Goal: Feedback & Contribution: Leave review/rating

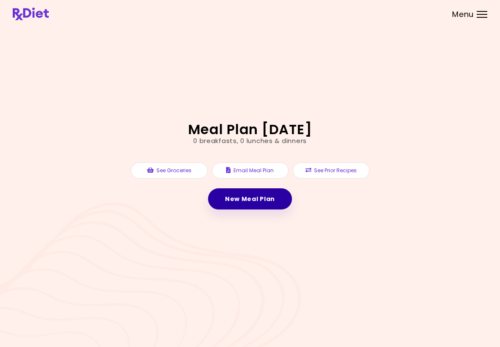
click at [272, 205] on link "New Meal Plan" at bounding box center [250, 199] width 84 height 21
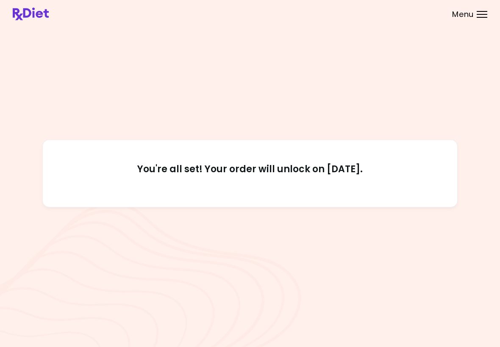
click at [468, 18] on span "Menu" at bounding box center [463, 15] width 22 height 8
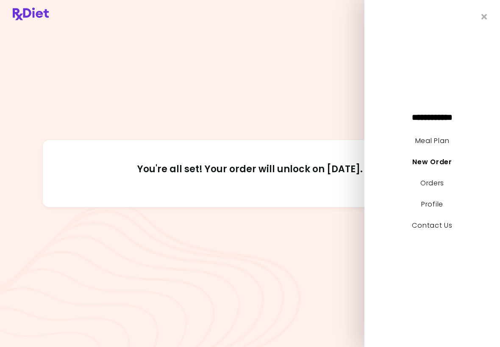
click at [448, 137] on link "Meal Plan" at bounding box center [432, 141] width 34 height 10
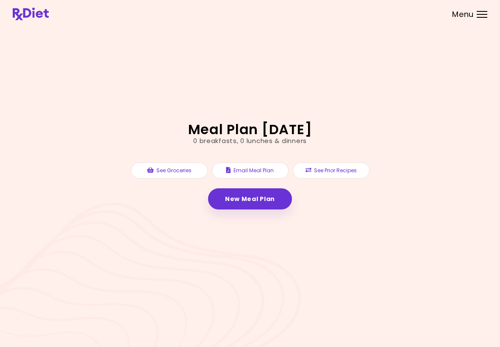
click at [279, 197] on link "New Meal Plan" at bounding box center [250, 199] width 84 height 21
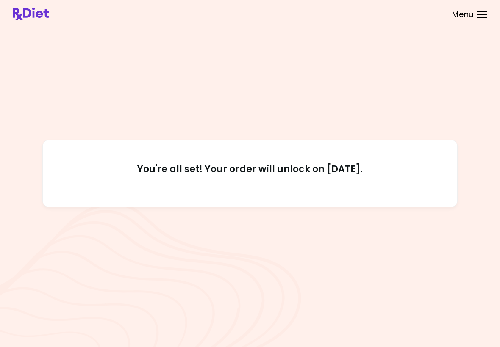
click at [467, 18] on span "Menu" at bounding box center [463, 15] width 22 height 8
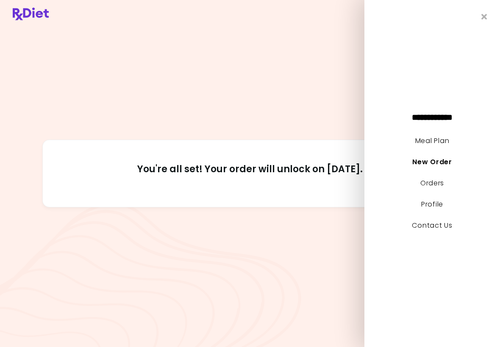
click at [438, 138] on link "Meal Plan" at bounding box center [432, 141] width 34 height 10
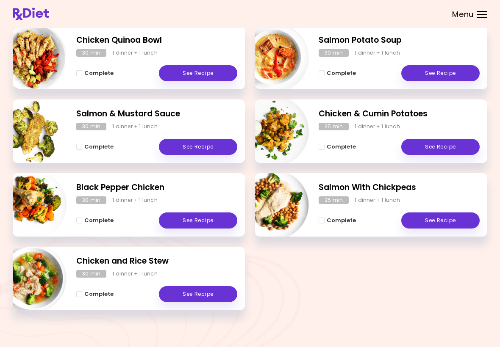
scroll to position [131, 0]
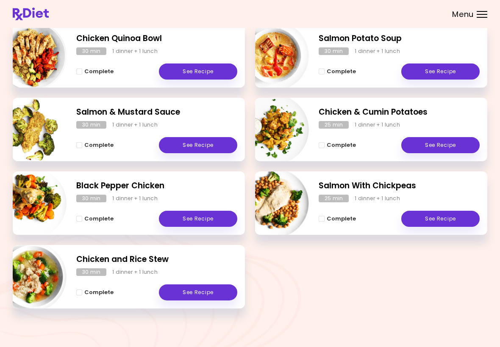
click at [206, 296] on link "See Recipe" at bounding box center [198, 293] width 78 height 16
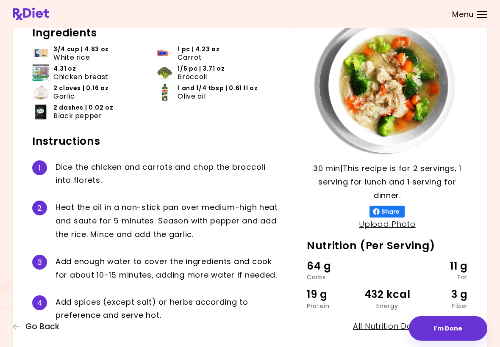
scroll to position [90, 0]
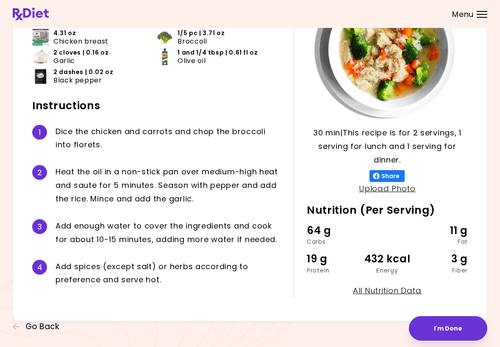
click at [13, 329] on icon "button" at bounding box center [17, 327] width 8 height 8
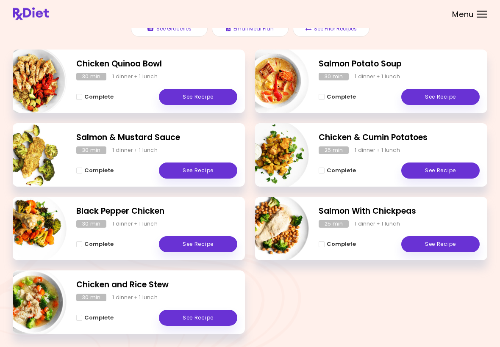
scroll to position [131, 0]
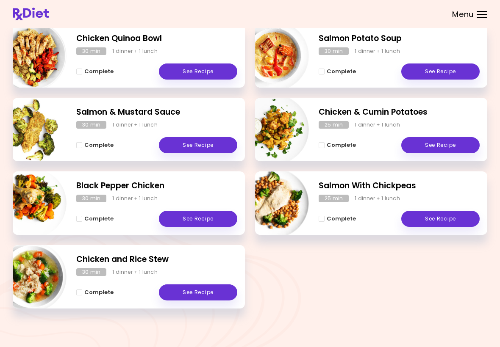
click at [199, 225] on link "See Recipe" at bounding box center [198, 219] width 78 height 16
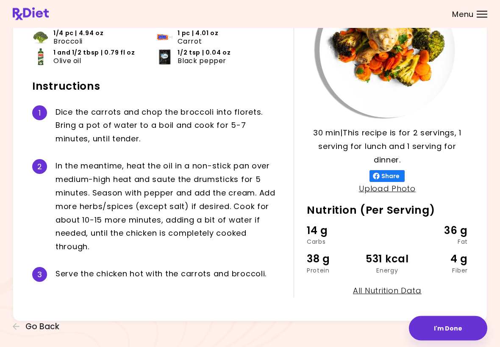
scroll to position [90, 0]
click at [449, 328] on button "I'm Done" at bounding box center [448, 328] width 78 height 25
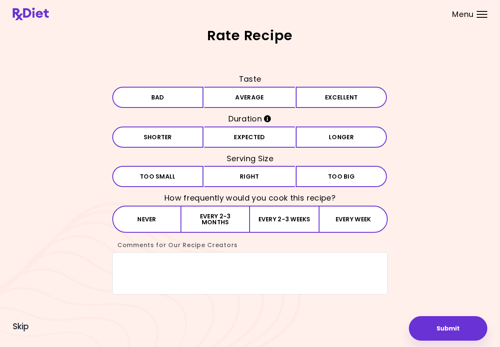
click at [281, 103] on button "Average" at bounding box center [249, 97] width 91 height 21
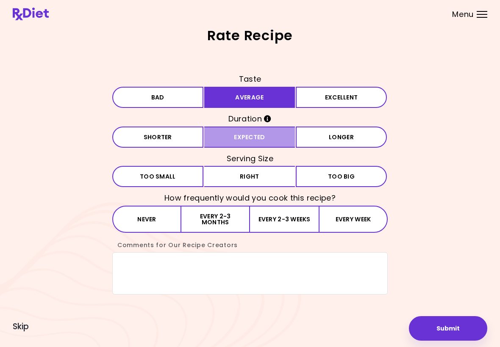
click at [282, 144] on button "Expected" at bounding box center [249, 137] width 91 height 21
click at [278, 178] on button "Right" at bounding box center [249, 176] width 91 height 21
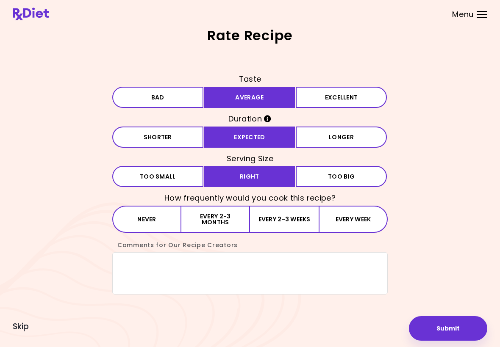
click at [238, 219] on button "Every 2-3 months" at bounding box center [215, 219] width 69 height 27
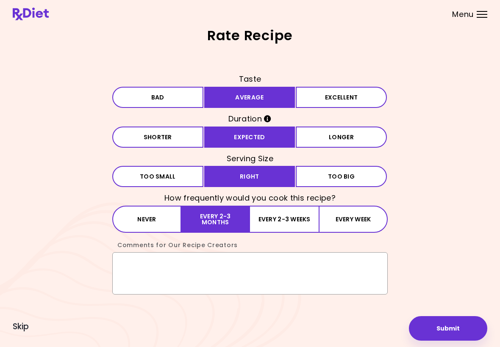
click at [125, 265] on textarea "Comments for Our Recipe Creators" at bounding box center [249, 274] width 275 height 42
type textarea "**********"
click at [451, 334] on button "Submit" at bounding box center [448, 328] width 78 height 25
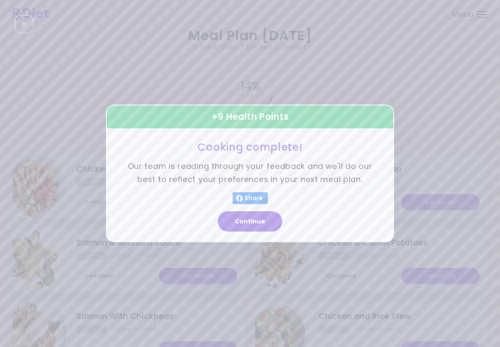
click at [239, 225] on button "Continue" at bounding box center [250, 222] width 64 height 20
